Goal: Task Accomplishment & Management: Complete application form

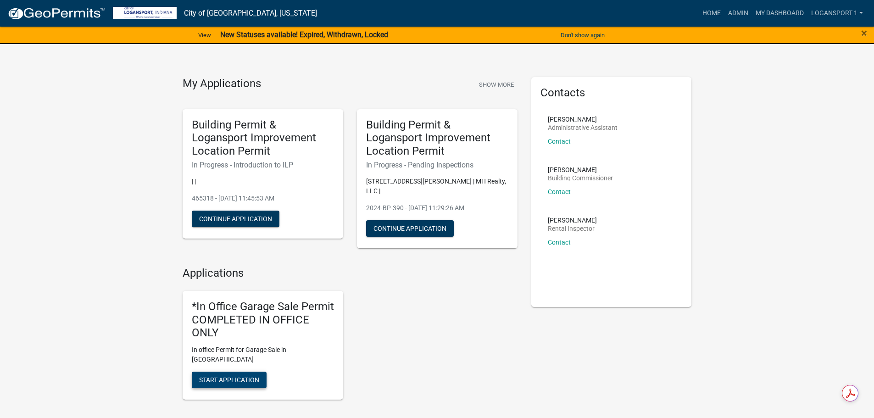
click at [227, 376] on span "Start Application" at bounding box center [229, 379] width 60 height 7
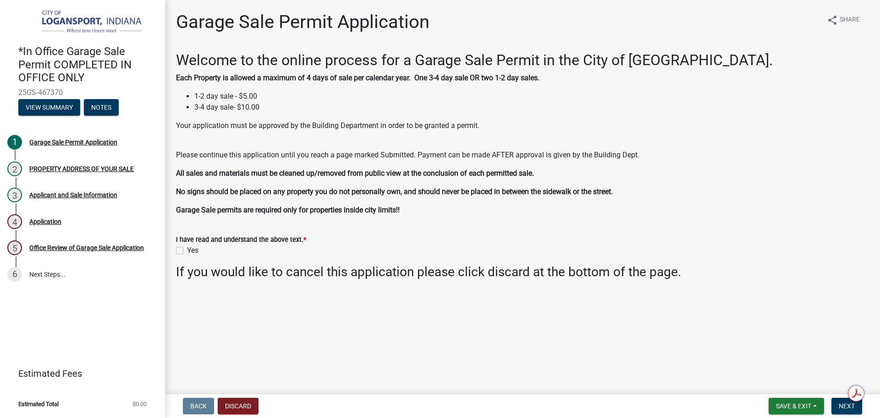
click at [180, 245] on div "Yes" at bounding box center [522, 250] width 693 height 11
click at [187, 249] on label "Yes" at bounding box center [192, 250] width 11 height 11
click at [187, 249] on input "Yes" at bounding box center [190, 248] width 6 height 6
checkbox input "true"
click at [847, 410] on button "Next" at bounding box center [847, 406] width 31 height 17
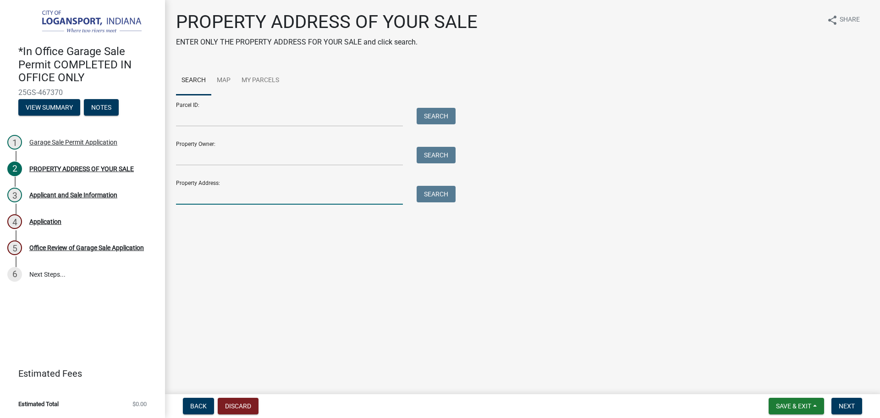
click at [330, 198] on input "Property Address:" at bounding box center [289, 195] width 227 height 19
click at [444, 192] on button "Search" at bounding box center [436, 194] width 39 height 17
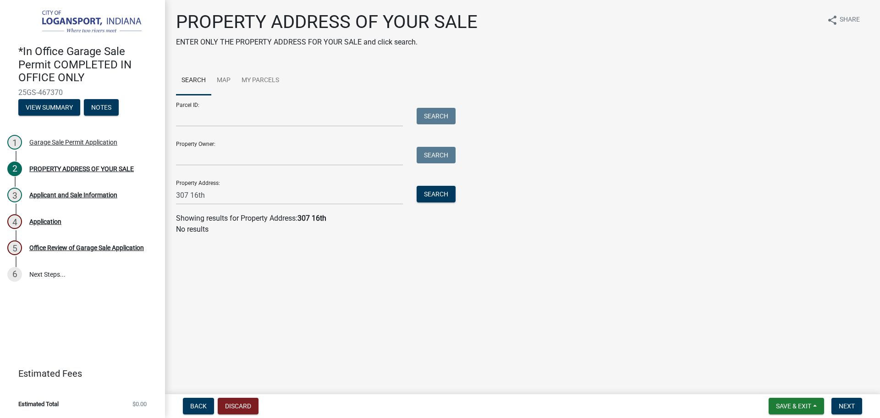
click at [236, 183] on div "Property Address: [STREET_ADDRESS] Search" at bounding box center [313, 189] width 275 height 32
click at [240, 192] on input "307 16th" at bounding box center [289, 195] width 227 height 19
type input "[STREET_ADDRESS]"
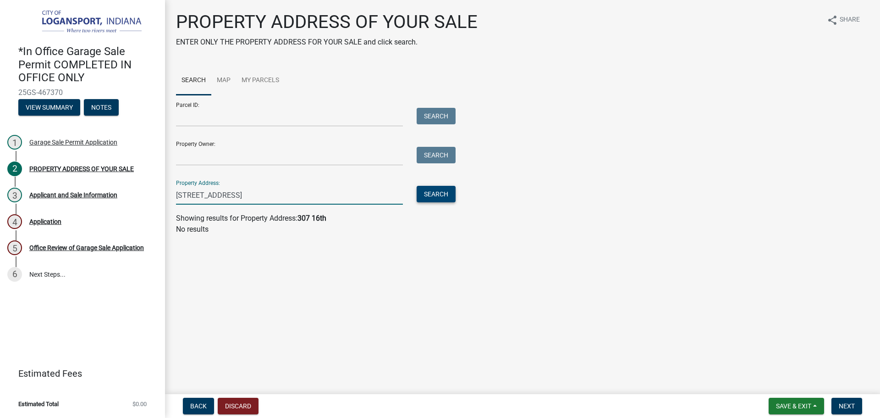
click at [450, 190] on button "Search" at bounding box center [436, 194] width 39 height 17
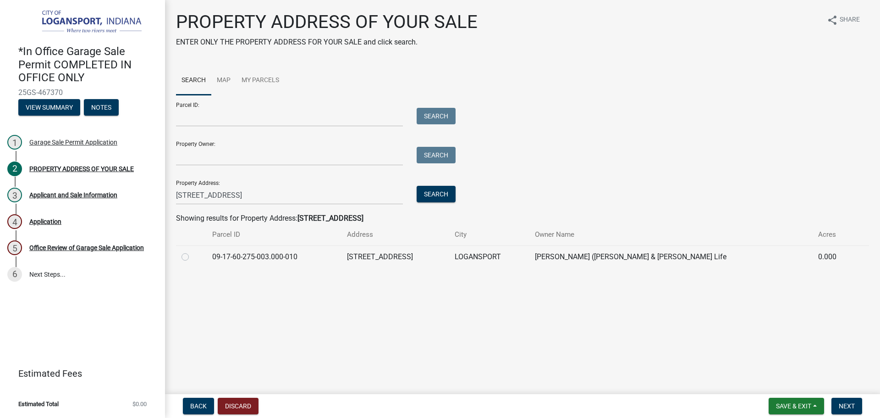
click at [193, 251] on label at bounding box center [193, 251] width 0 height 0
click at [193, 256] on input "radio" at bounding box center [196, 254] width 6 height 6
radio input "true"
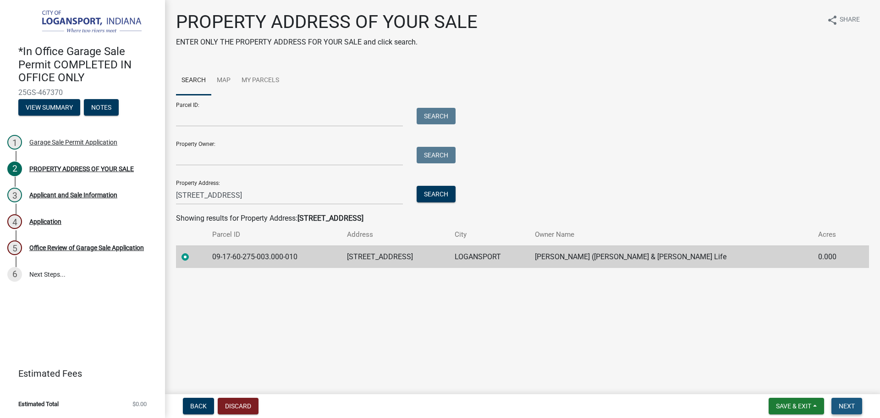
click at [852, 405] on span "Next" at bounding box center [847, 405] width 16 height 7
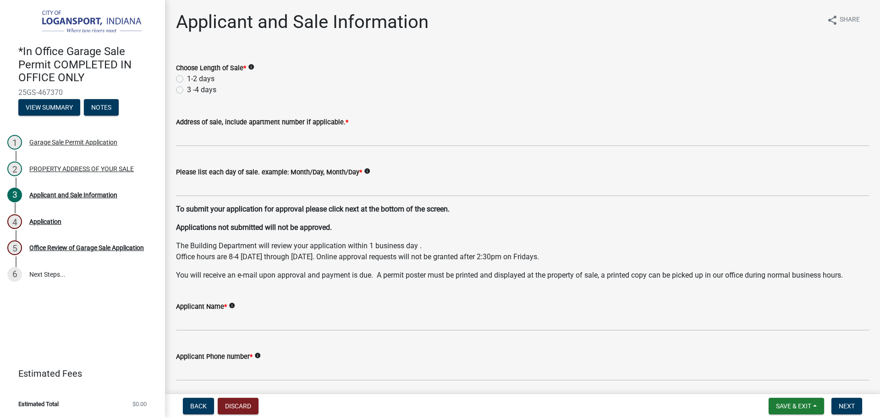
click at [187, 88] on label "3 -4 days" at bounding box center [201, 89] width 29 height 11
click at [187, 88] on input "3 -4 days" at bounding box center [190, 87] width 6 height 6
radio input "true"
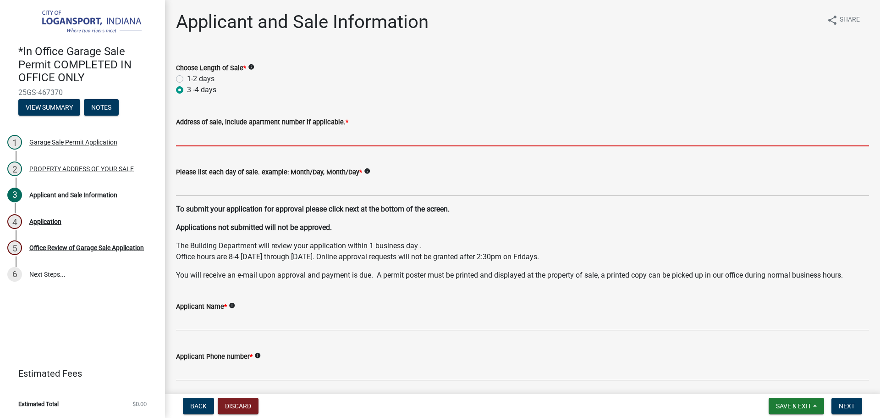
click at [210, 130] on input "Address of sale, include apartment number if applicable. *" at bounding box center [522, 136] width 693 height 19
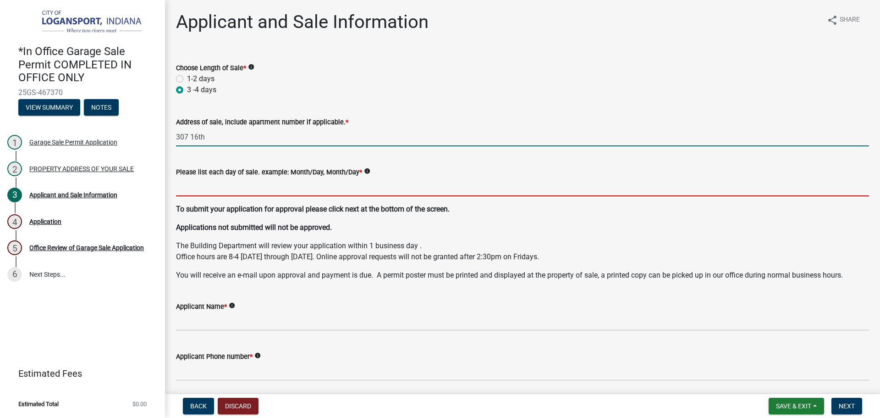
click at [222, 186] on input "Please list each day of sale. example: Month/Day, Month/Day *" at bounding box center [522, 186] width 693 height 19
click at [220, 139] on input "307 16th" at bounding box center [522, 136] width 693 height 19
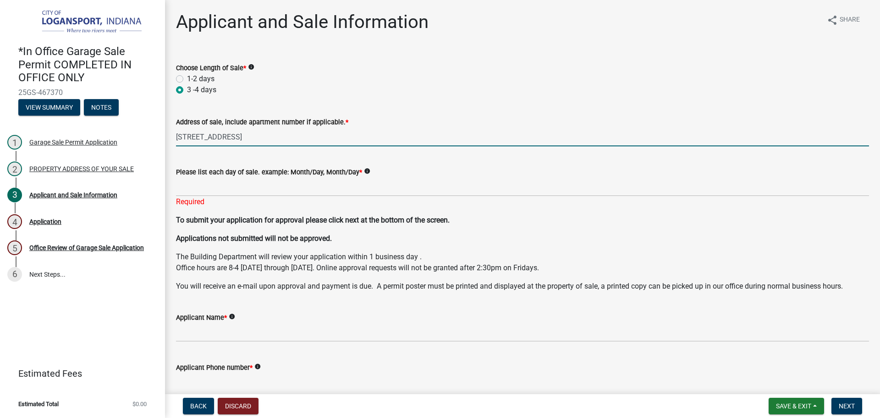
type input "[STREET_ADDRESS]"
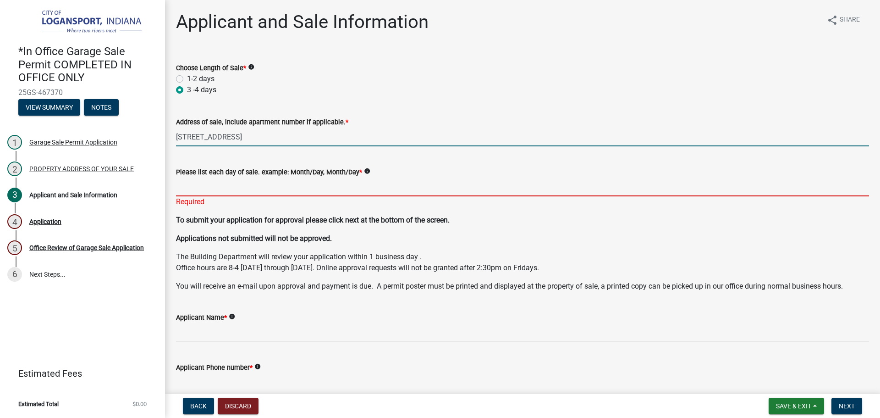
click at [226, 183] on input "Please list each day of sale. example: Month/Day, Month/Day *" at bounding box center [522, 186] width 693 height 19
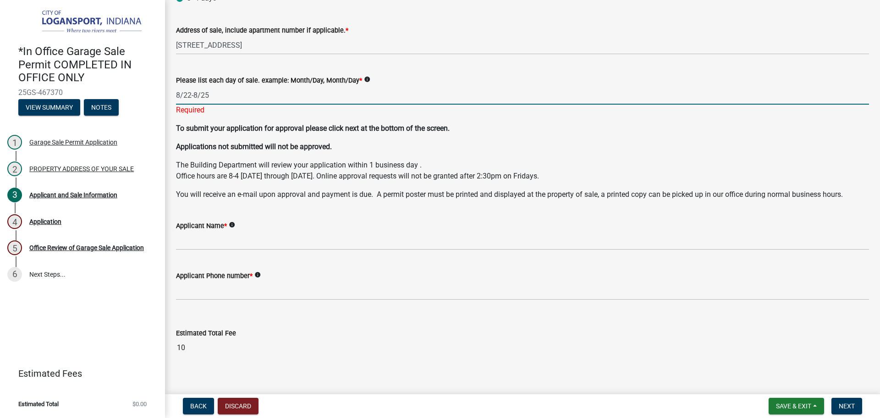
type input "8/22-8/25"
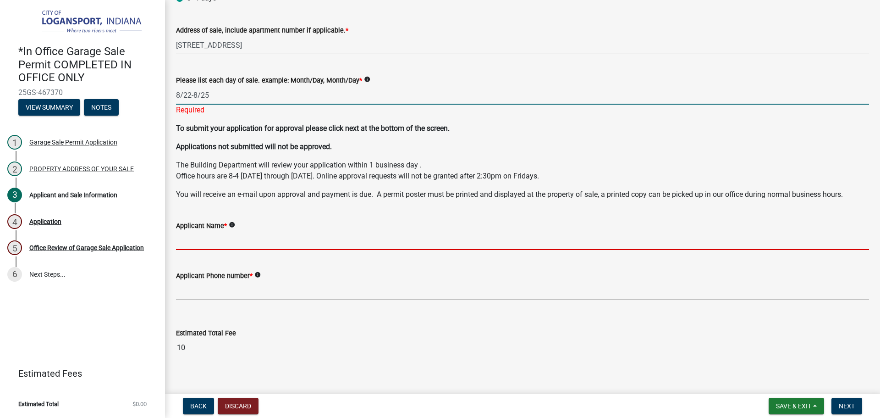
click at [225, 242] on wm-data-entity-input "Applicant Name * info" at bounding box center [522, 232] width 693 height 50
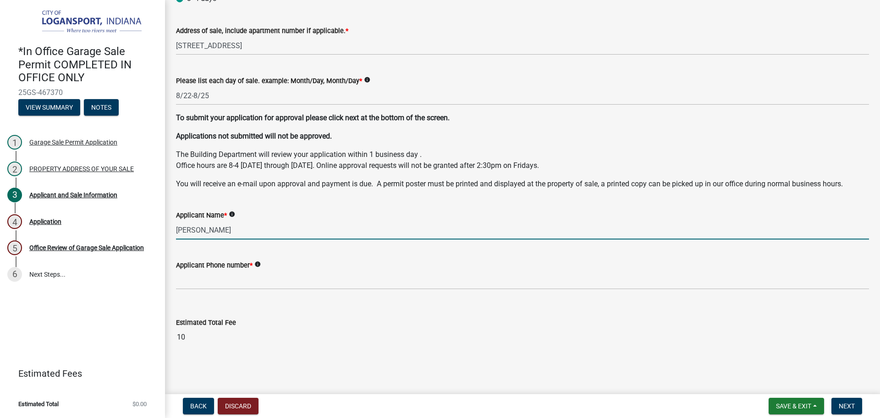
type input "[PERSON_NAME]"
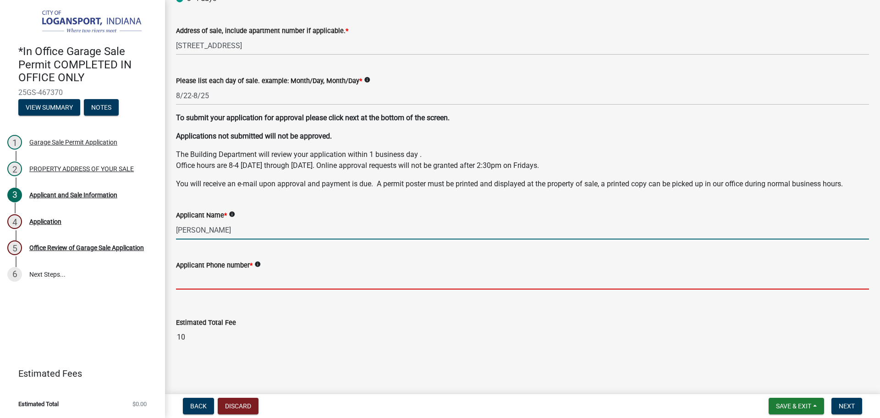
click at [231, 281] on input "Applicant Phone number *" at bounding box center [522, 280] width 693 height 19
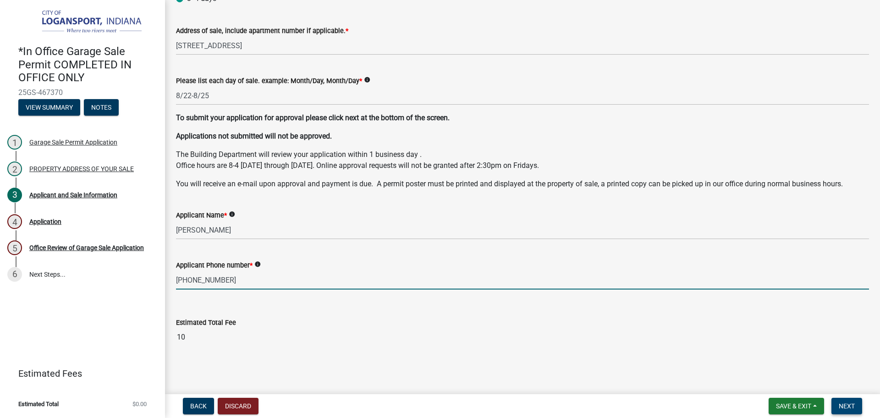
type input "[PHONE_NUMBER]"
click at [847, 407] on span "Next" at bounding box center [847, 405] width 16 height 7
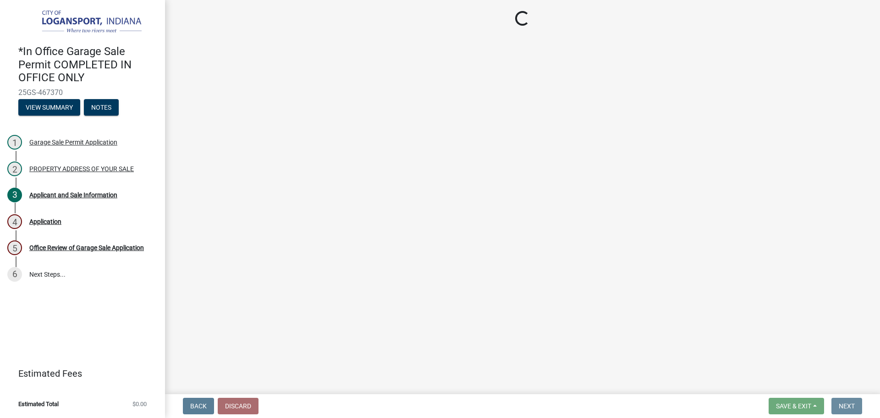
scroll to position [0, 0]
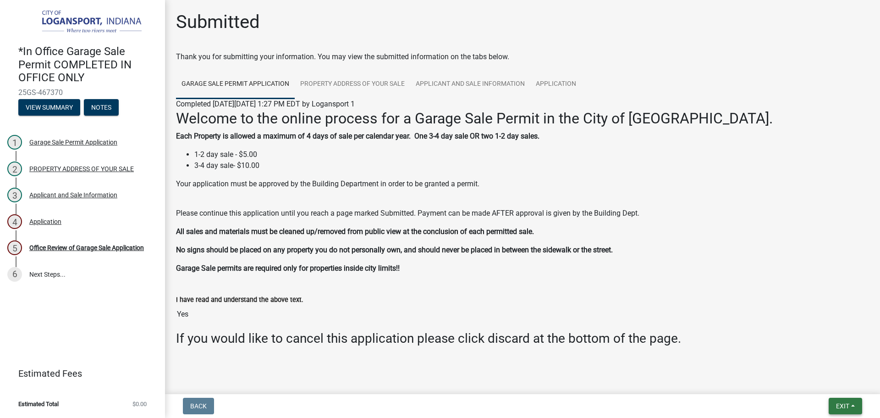
click at [844, 408] on span "Exit" at bounding box center [842, 405] width 13 height 7
click at [122, 245] on div "Office Review of Garage Sale Application" at bounding box center [86, 247] width 115 height 6
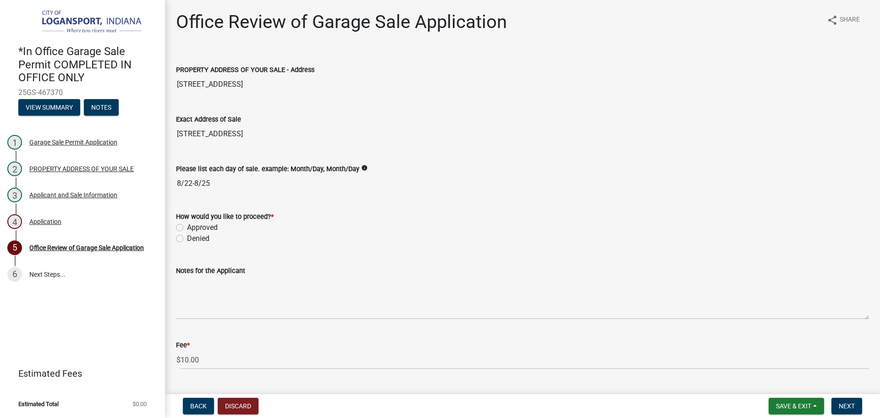
click at [187, 225] on label "Approved" at bounding box center [202, 227] width 31 height 11
click at [187, 225] on input "Approved" at bounding box center [190, 225] width 6 height 6
radio input "true"
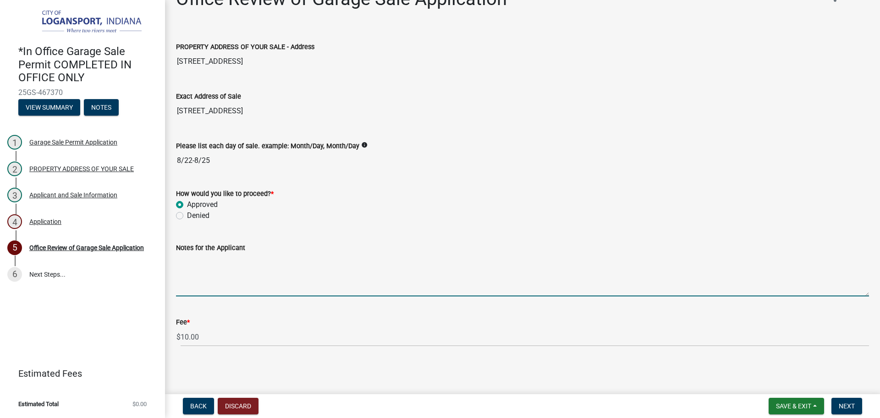
click at [191, 289] on textarea "Notes for the Applicant" at bounding box center [522, 274] width 693 height 43
type textarea "Last sale of the year"
click at [858, 404] on button "Next" at bounding box center [847, 406] width 31 height 17
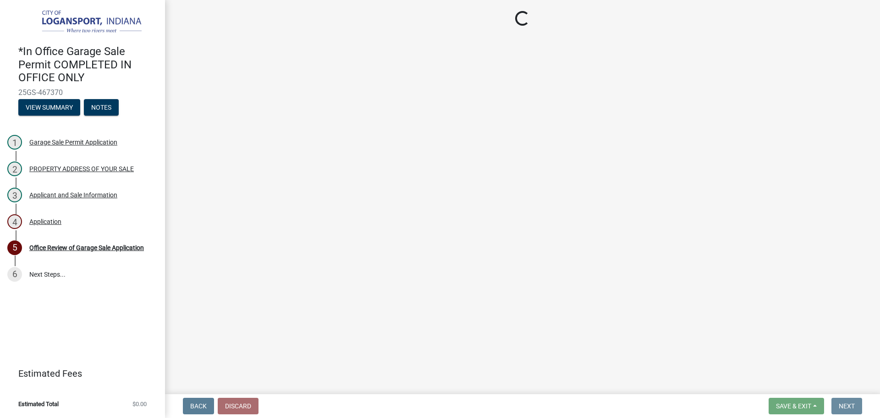
scroll to position [0, 0]
select select "3: 3"
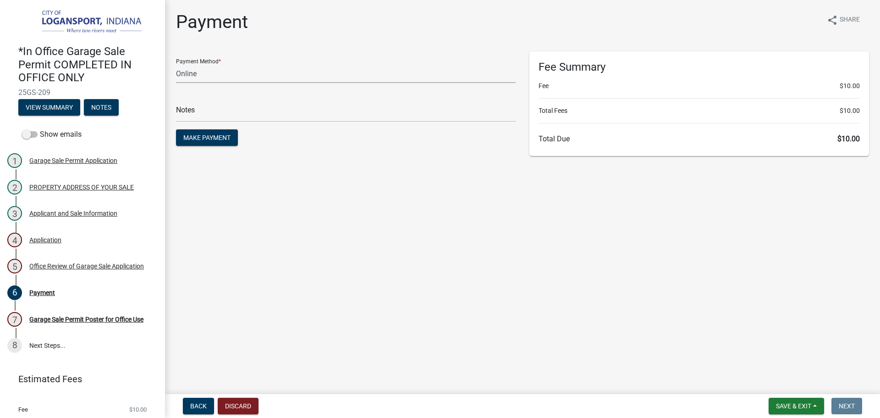
click at [329, 74] on select "Credit Card POS Check Cash Online" at bounding box center [346, 73] width 340 height 19
click at [332, 72] on select "Credit Card POS Check Cash Online" at bounding box center [346, 73] width 340 height 19
click at [52, 85] on div "*In Office Garage Sale Permit COMPLETED IN OFFICE ONLY 25GS-209 View Summary No…" at bounding box center [82, 78] width 150 height 80
drag, startPoint x: 52, startPoint y: 89, endPoint x: 17, endPoint y: 91, distance: 35.4
click at [17, 91] on div "*In Office Garage Sale Permit COMPLETED IN OFFICE ONLY 25GS-209 View Summary No…" at bounding box center [82, 78] width 150 height 80
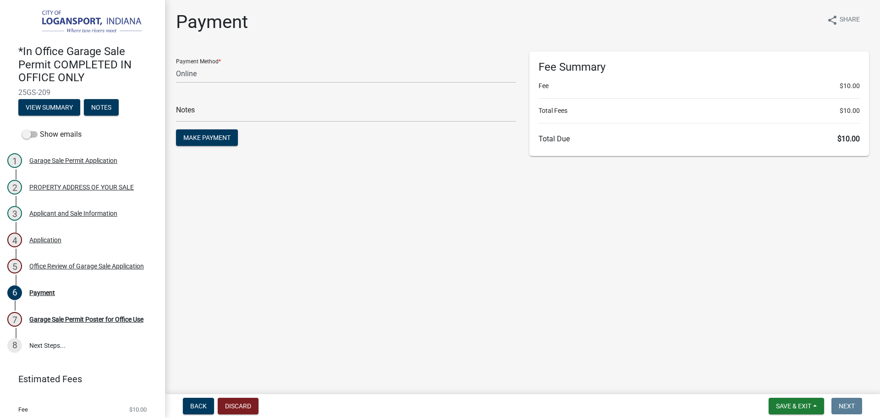
copy span "25GS-209"
click at [196, 136] on span "Make Payment" at bounding box center [206, 137] width 47 height 7
